Goal: Entertainment & Leisure: Consume media (video, audio)

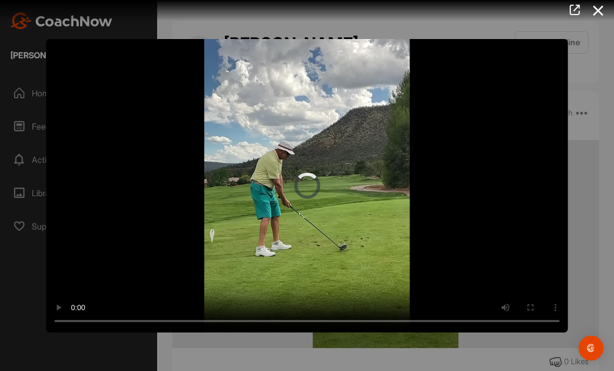
click at [307, 183] on video "Video Player" at bounding box center [307, 185] width 522 height 293
click at [610, 10] on icon at bounding box center [598, 10] width 24 height 19
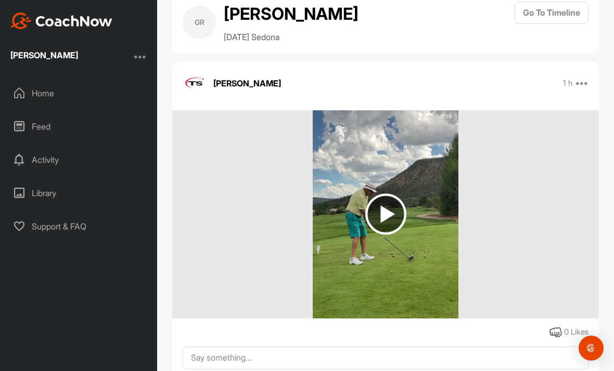
scroll to position [29, 0]
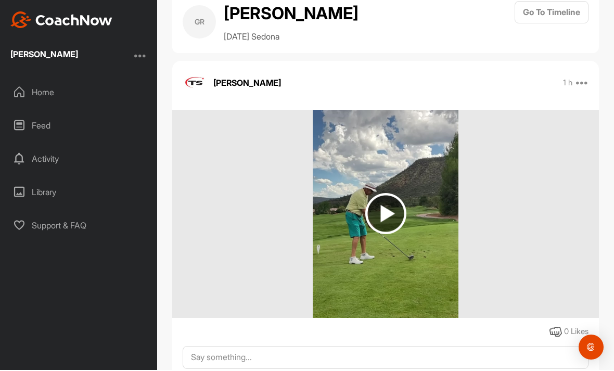
click at [555, 202] on div at bounding box center [385, 215] width 427 height 208
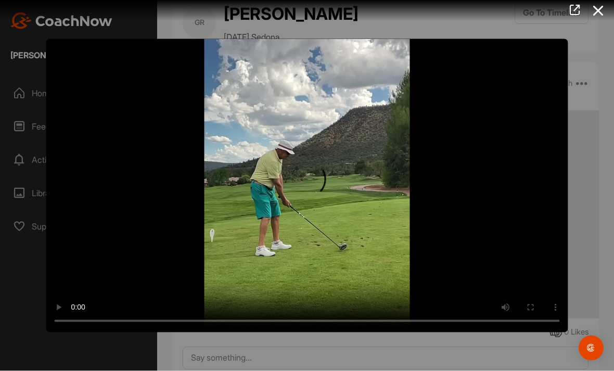
scroll to position [0, 0]
click at [600, 11] on icon at bounding box center [598, 10] width 24 height 19
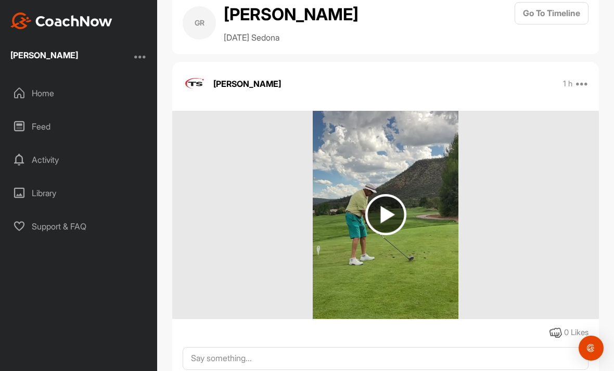
click at [43, 93] on div "Home" at bounding box center [79, 93] width 147 height 26
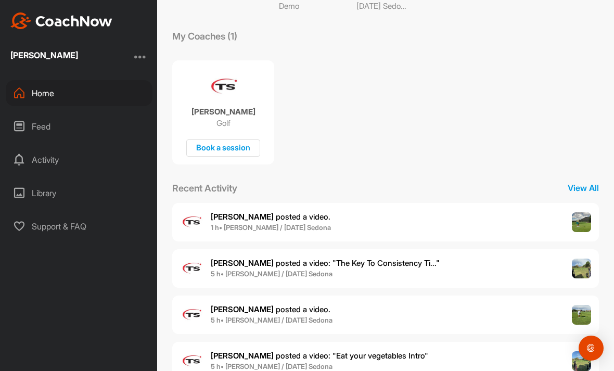
scroll to position [157, 0]
click at [582, 229] on img at bounding box center [582, 223] width 20 height 20
click at [584, 274] on img at bounding box center [582, 269] width 20 height 20
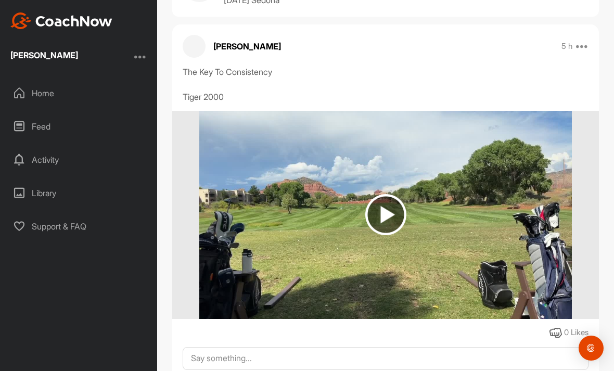
scroll to position [67, 0]
click at [387, 214] on img at bounding box center [385, 214] width 41 height 41
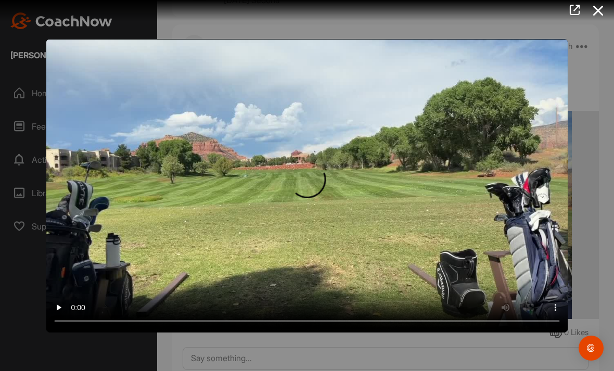
scroll to position [23, 0]
click at [305, 189] on video "Video Player" at bounding box center [307, 185] width 522 height 293
click at [600, 14] on icon at bounding box center [598, 10] width 24 height 19
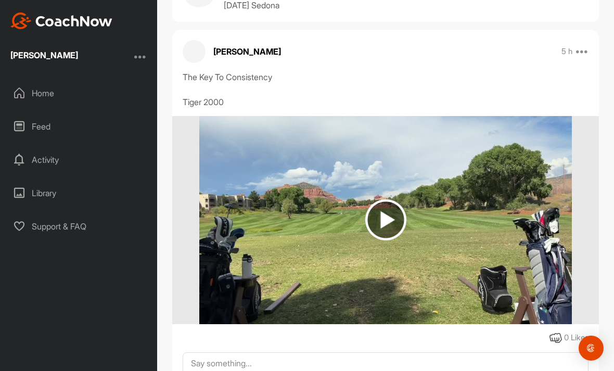
scroll to position [60, 0]
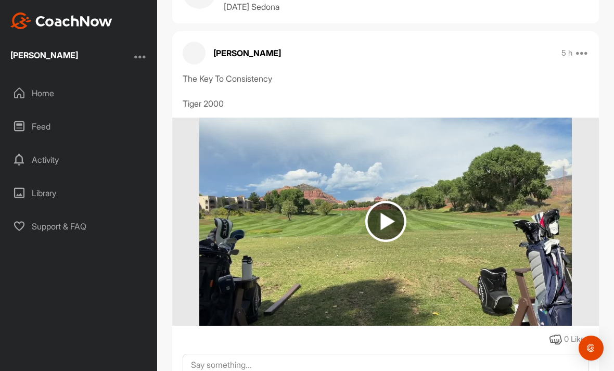
click at [37, 80] on div "Home" at bounding box center [79, 93] width 147 height 26
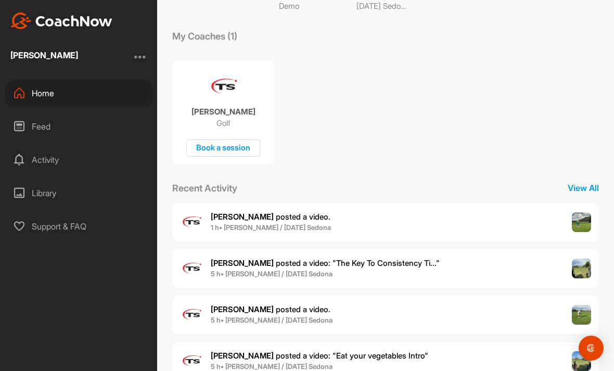
scroll to position [157, 0]
click at [585, 305] on img at bounding box center [582, 315] width 20 height 20
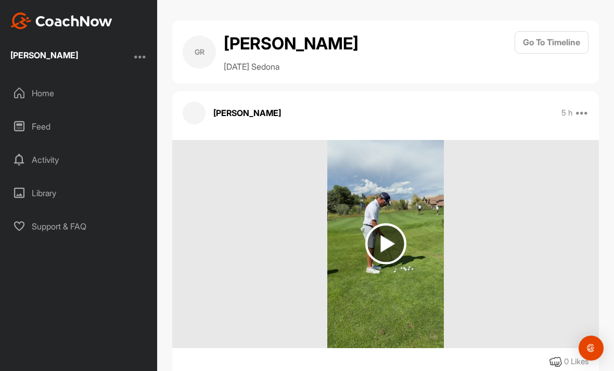
click at [389, 223] on img at bounding box center [385, 243] width 41 height 41
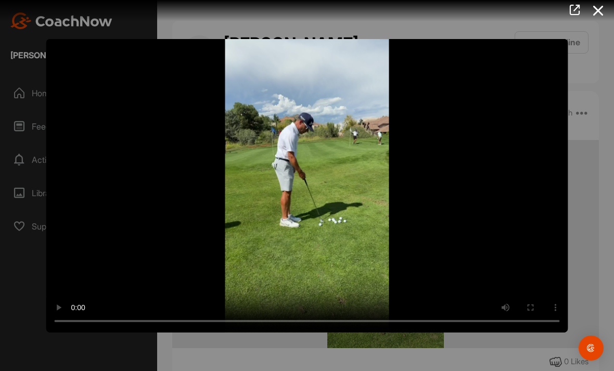
click at [310, 184] on video "Video Player" at bounding box center [307, 185] width 522 height 293
click at [537, 217] on video "Video Player" at bounding box center [307, 185] width 522 height 293
click at [596, 14] on icon at bounding box center [598, 10] width 24 height 19
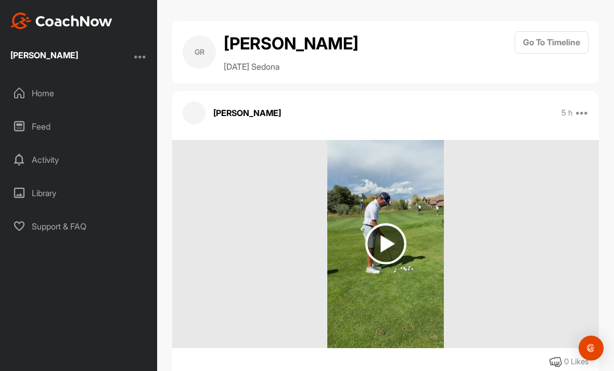
click at [40, 80] on div "Home" at bounding box center [79, 93] width 147 height 26
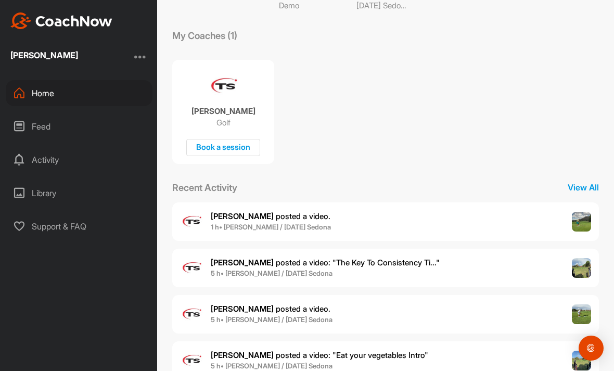
scroll to position [157, 0]
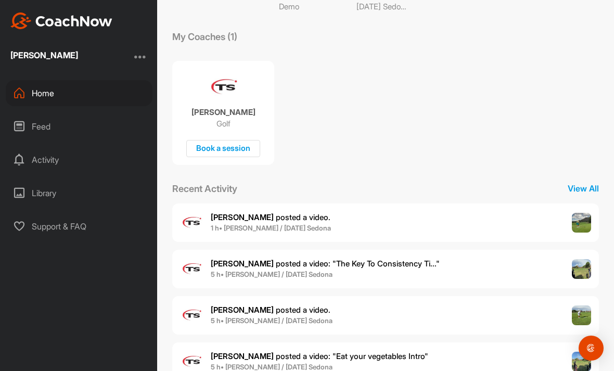
click at [580, 305] on img at bounding box center [582, 315] width 20 height 20
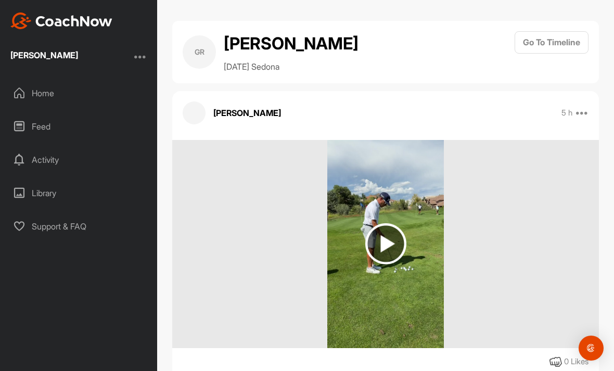
click at [393, 223] on img at bounding box center [385, 243] width 41 height 41
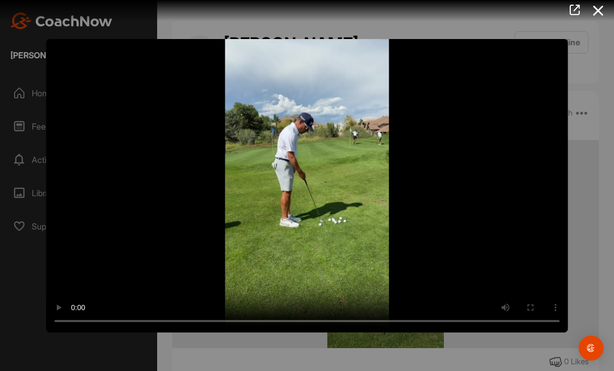
click at [307, 185] on video "Video Player" at bounding box center [307, 185] width 522 height 293
click at [597, 13] on icon at bounding box center [598, 10] width 24 height 19
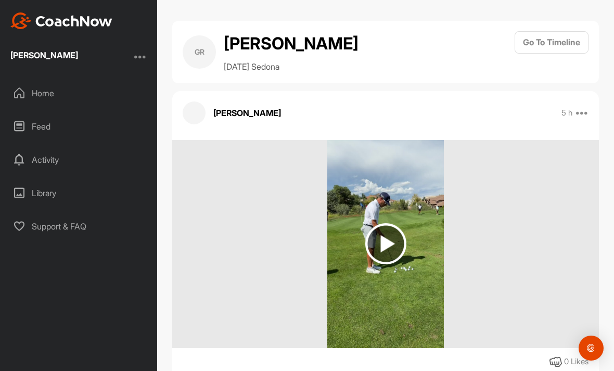
click at [46, 80] on div "Home" at bounding box center [79, 93] width 147 height 26
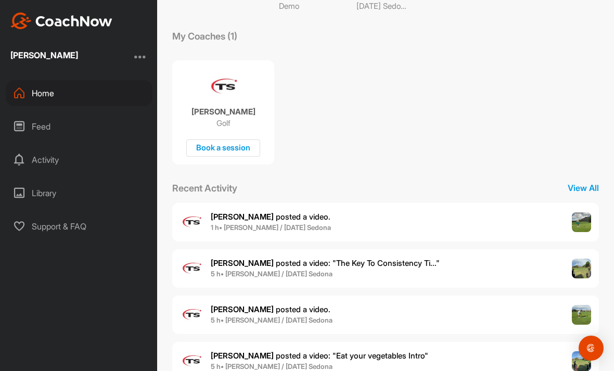
scroll to position [157, 0]
click at [579, 352] on img at bounding box center [582, 362] width 20 height 20
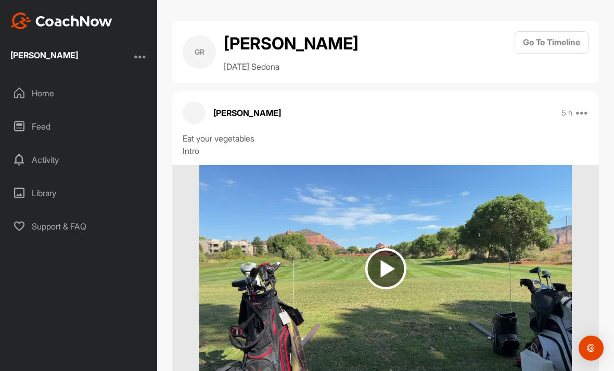
click at [363, 240] on img at bounding box center [385, 269] width 372 height 208
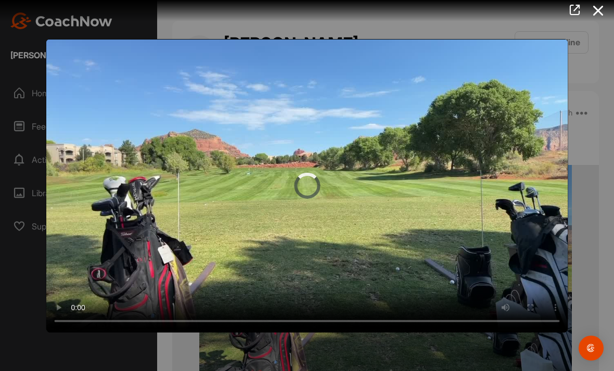
click at [298, 186] on video "Video Player" at bounding box center [307, 185] width 522 height 293
click at [598, 23] on div at bounding box center [307, 185] width 614 height 371
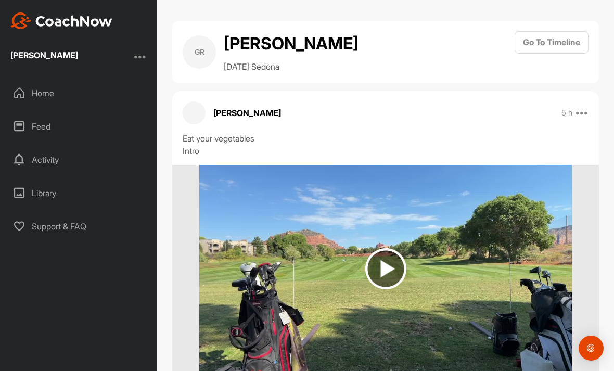
click at [596, 21] on div "GR [PERSON_NAME] [DATE] Sedona Go To Timeline" at bounding box center [385, 52] width 427 height 62
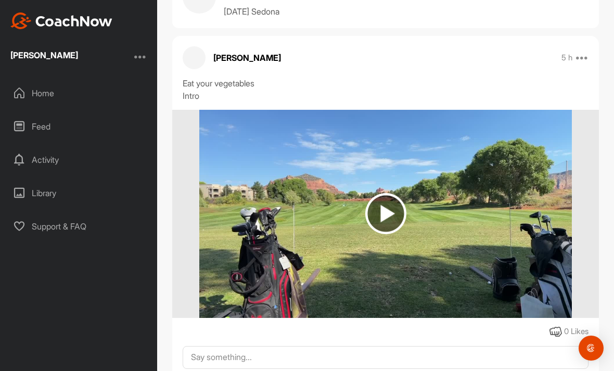
scroll to position [54, 0]
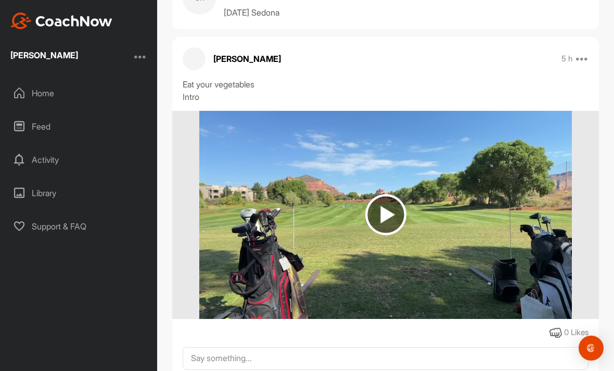
click at [40, 81] on div "Home" at bounding box center [79, 93] width 147 height 26
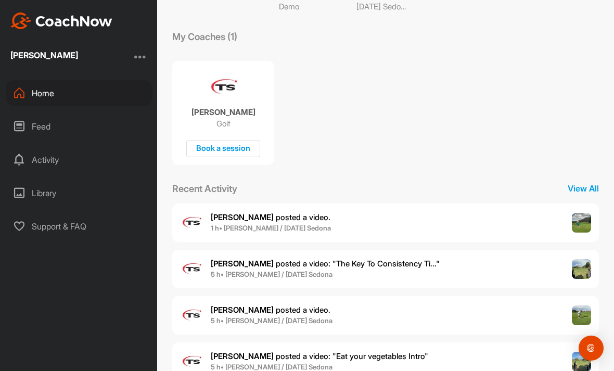
scroll to position [33, 0]
click at [587, 182] on p "View All" at bounding box center [583, 188] width 31 height 12
